Goal: Find specific page/section: Find specific page/section

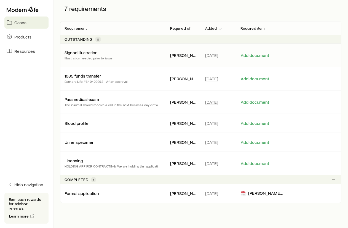
scroll to position [109, 0]
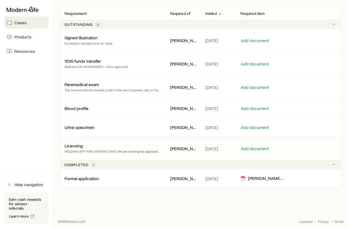
click at [110, 145] on div "Licensing HOLDING APP FOR CONTRACTING: We are holding the application for your …" at bounding box center [112, 148] width 97 height 11
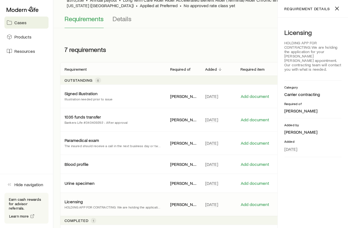
scroll to position [0, 0]
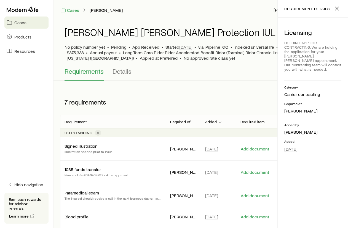
click at [20, 21] on span "Cases" at bounding box center [20, 23] width 12 height 6
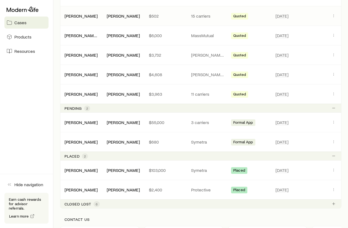
scroll to position [142, 0]
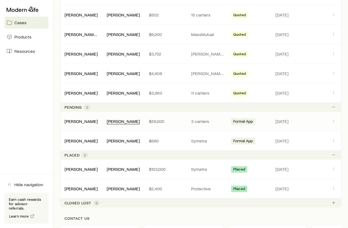
click at [123, 123] on div "[PERSON_NAME]" at bounding box center [123, 122] width 33 height 6
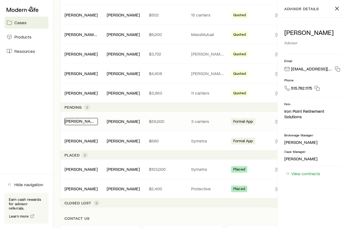
click at [77, 122] on link "[PERSON_NAME]" at bounding box center [81, 120] width 33 height 5
